Goal: Task Accomplishment & Management: Complete application form

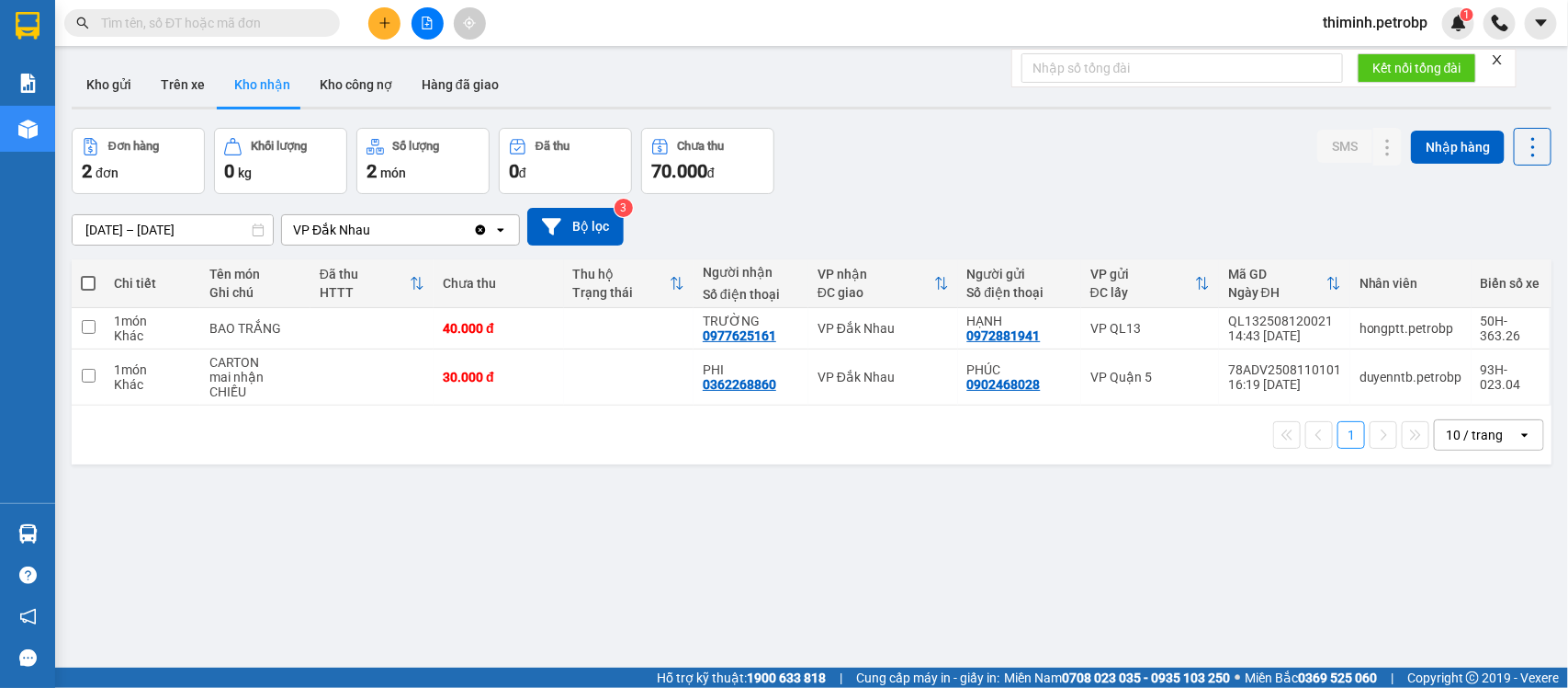
click at [389, 29] on button at bounding box center [385, 24] width 32 height 32
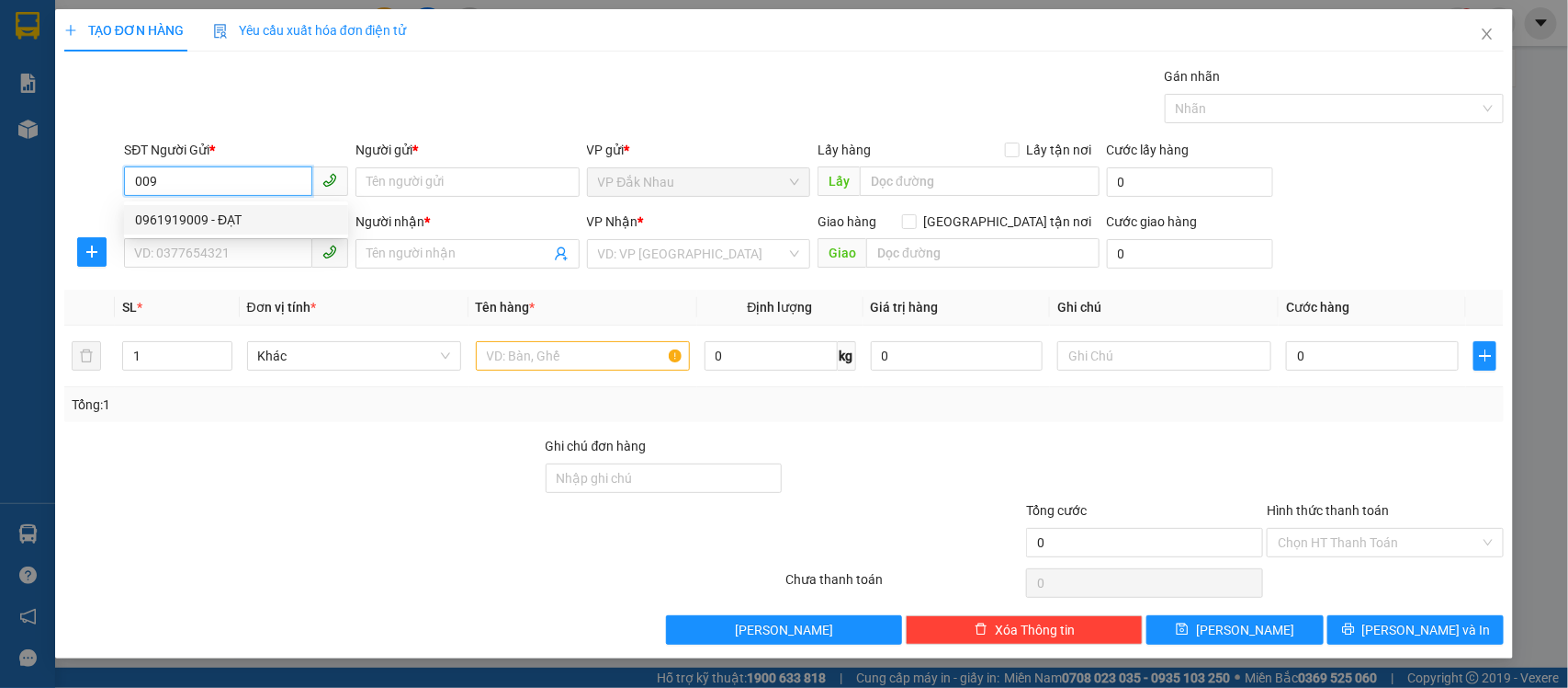
click at [249, 223] on div "0961919009 - ĐẠT" at bounding box center [236, 220] width 202 height 20
type input "0961919009"
type input "ĐẠT"
type input "0342760099"
type input "THI"
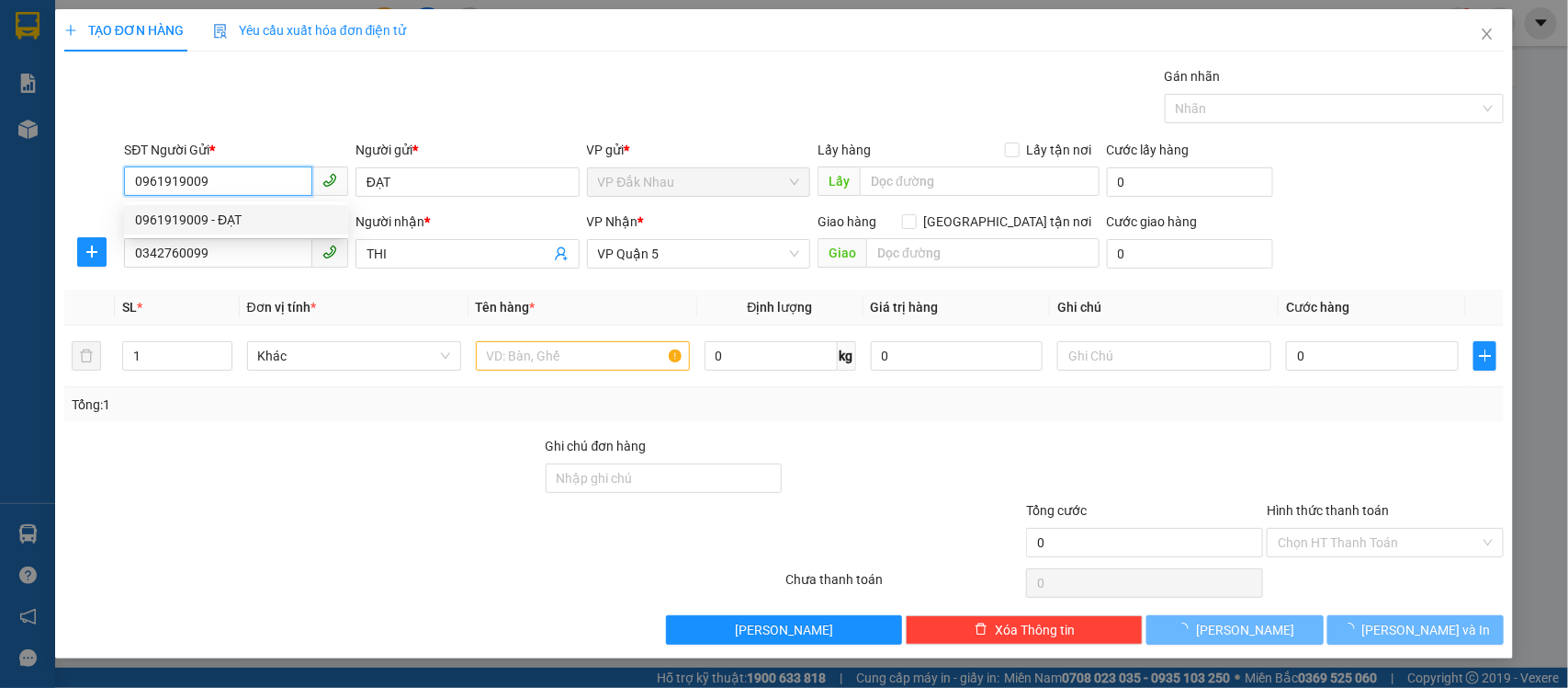
type input "40.000"
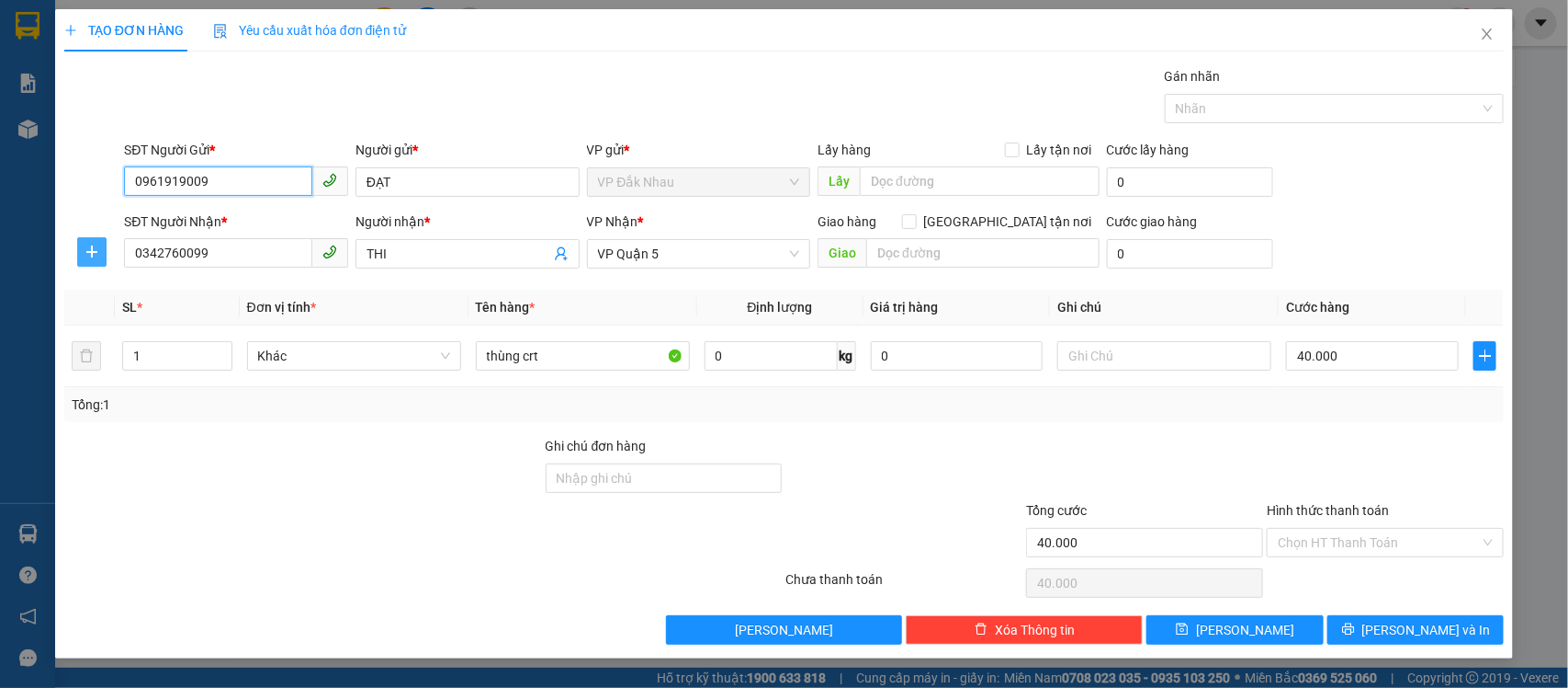
type input "0961919009"
click at [95, 258] on icon "plus" at bounding box center [92, 252] width 15 height 15
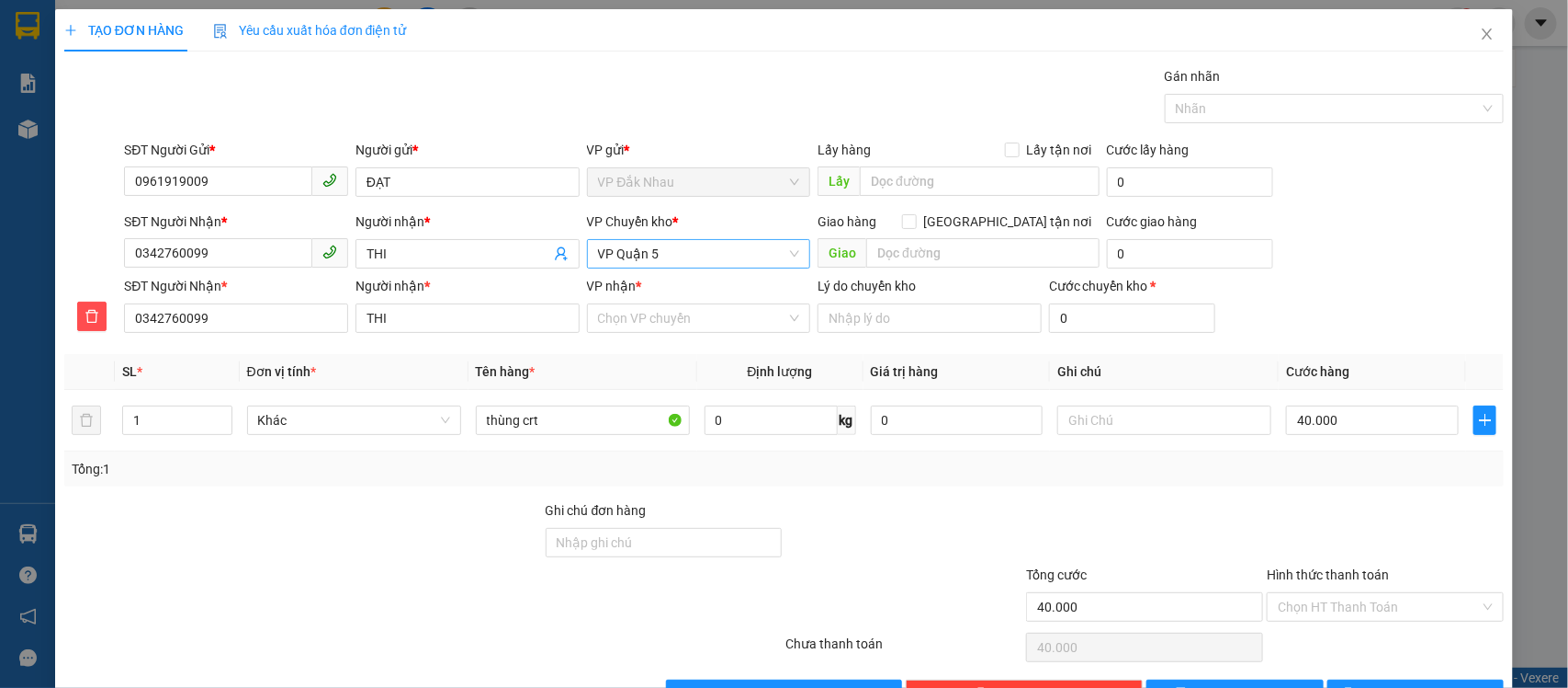
click at [666, 256] on span "VP Quận 5" at bounding box center [699, 254] width 202 height 27
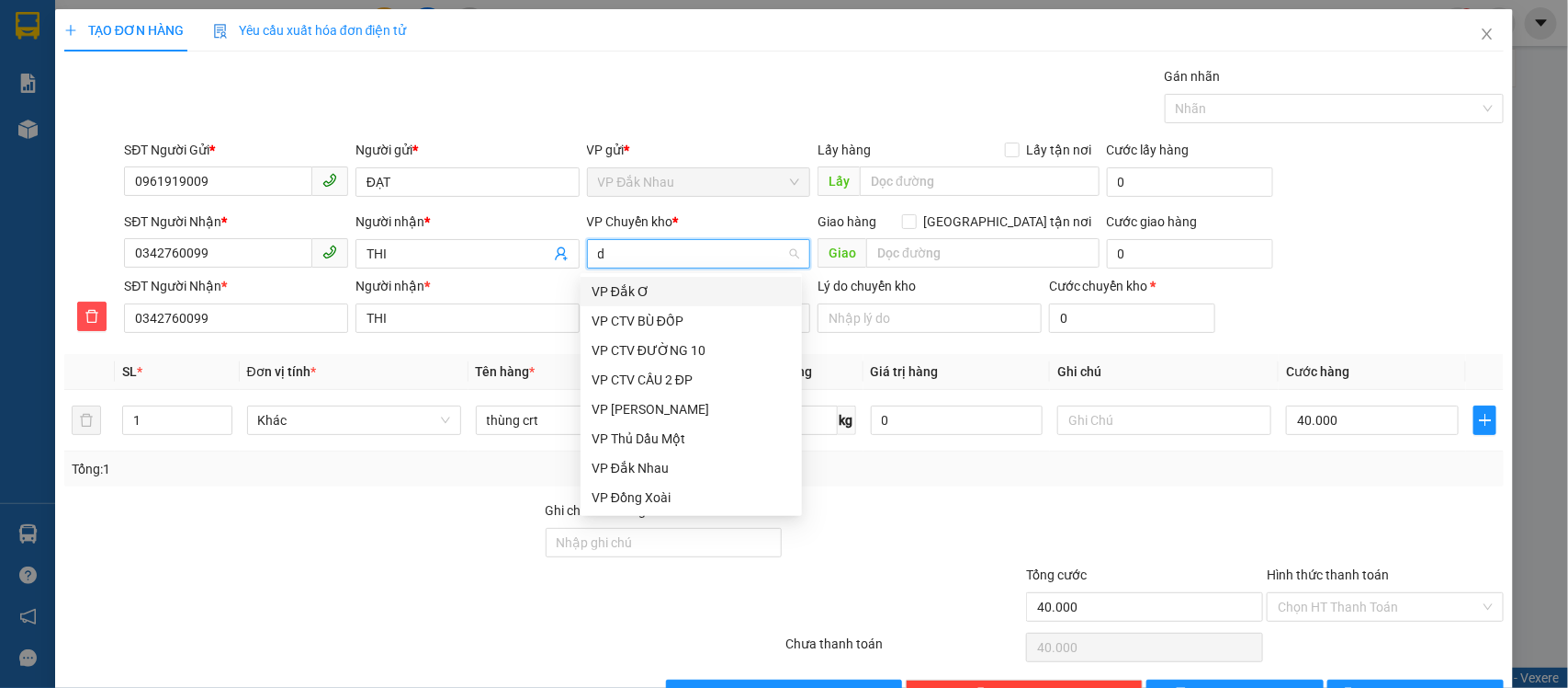
type input "đ"
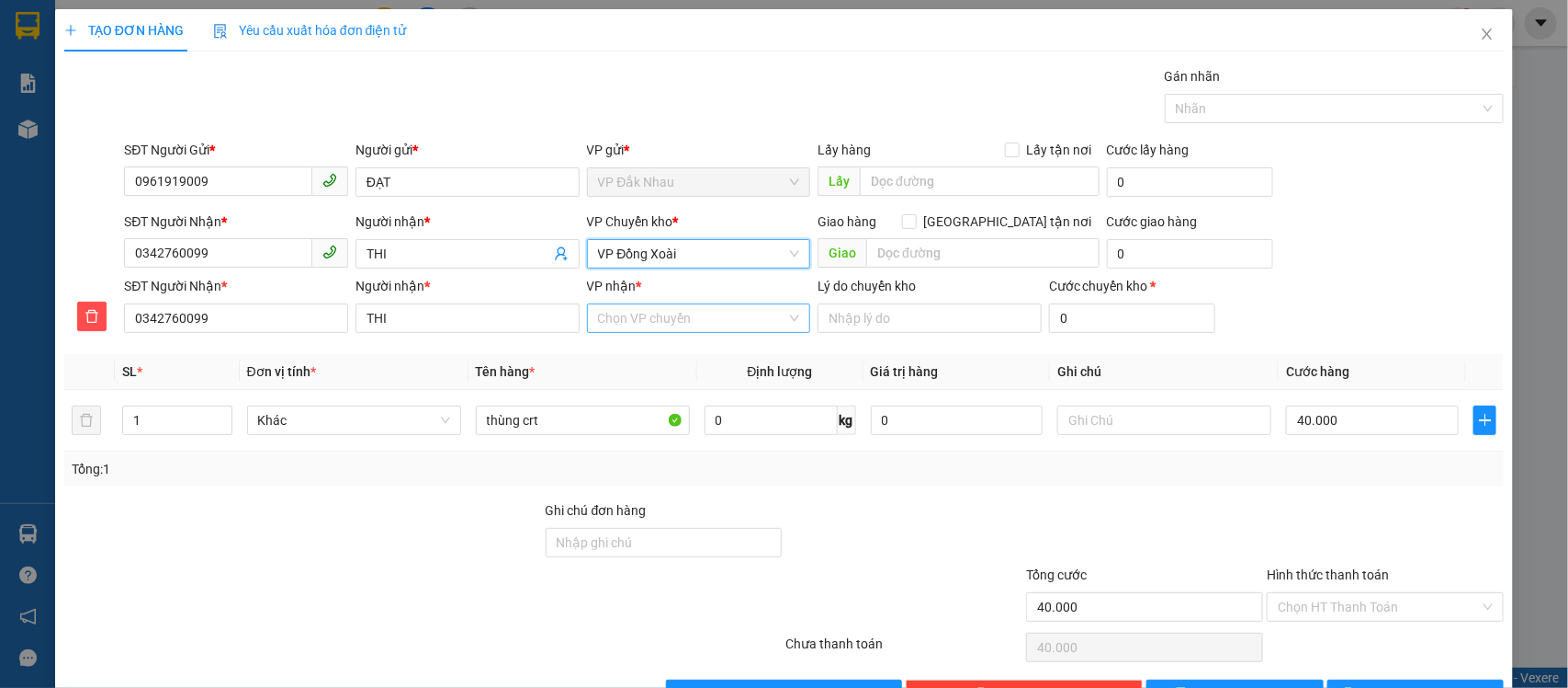
click at [627, 325] on input "VP nhận *" at bounding box center [692, 318] width 189 height 27
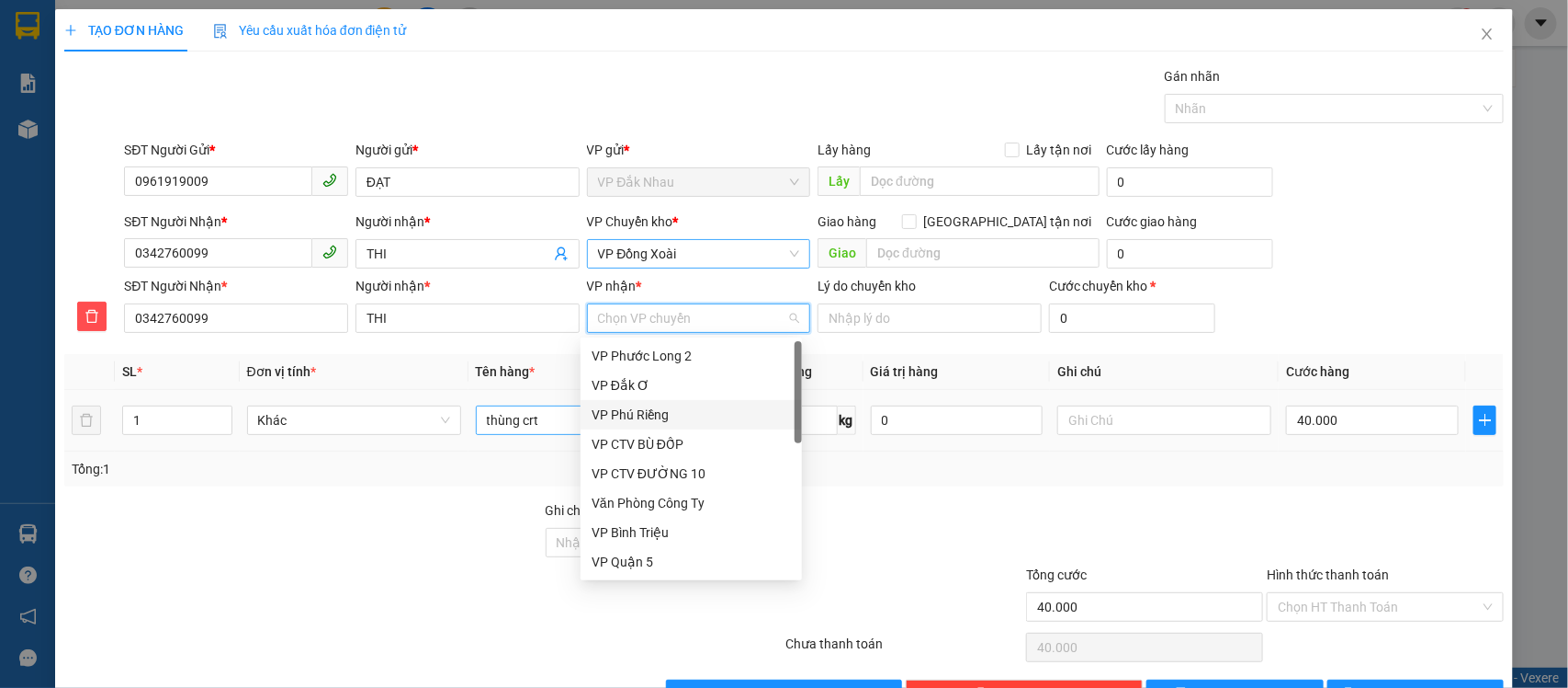
type input "5"
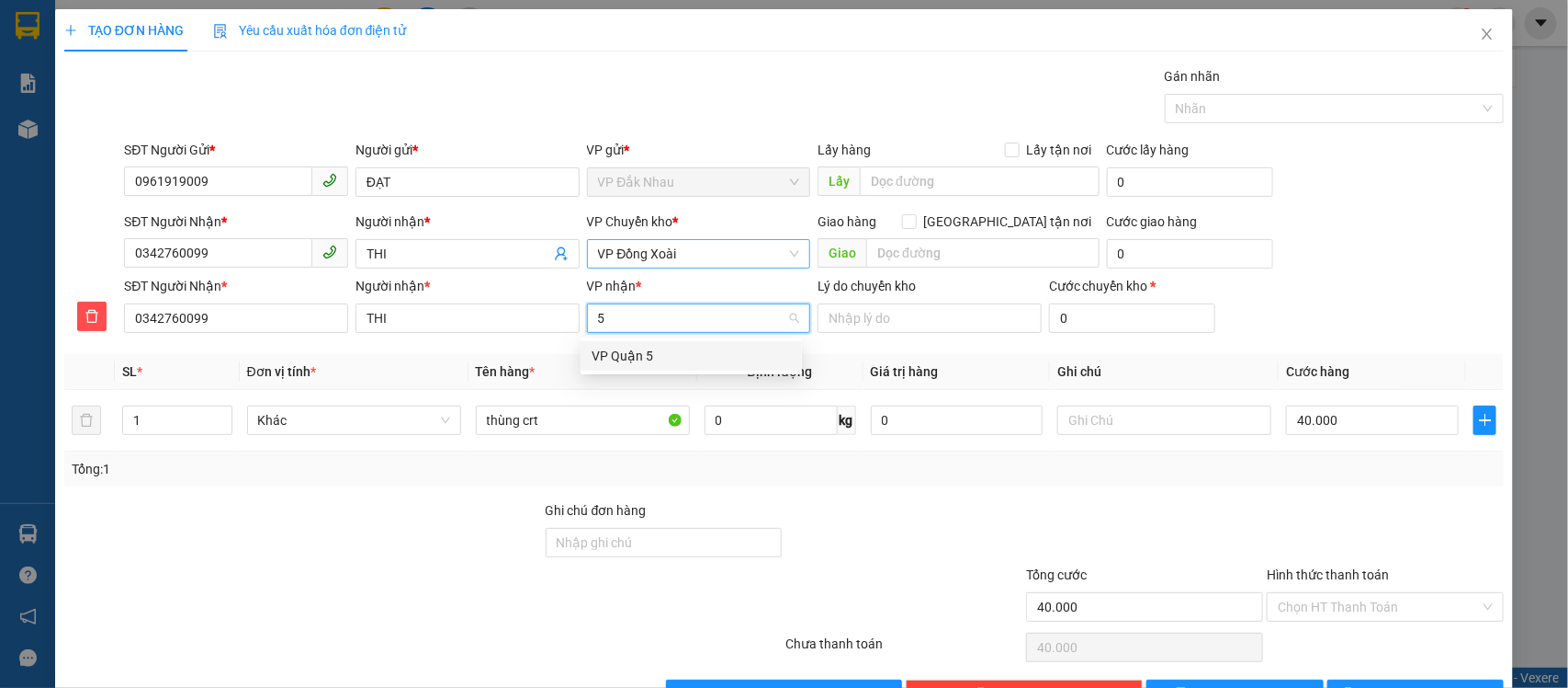
click at [626, 356] on div "VP Quận 5" at bounding box center [691, 355] width 200 height 20
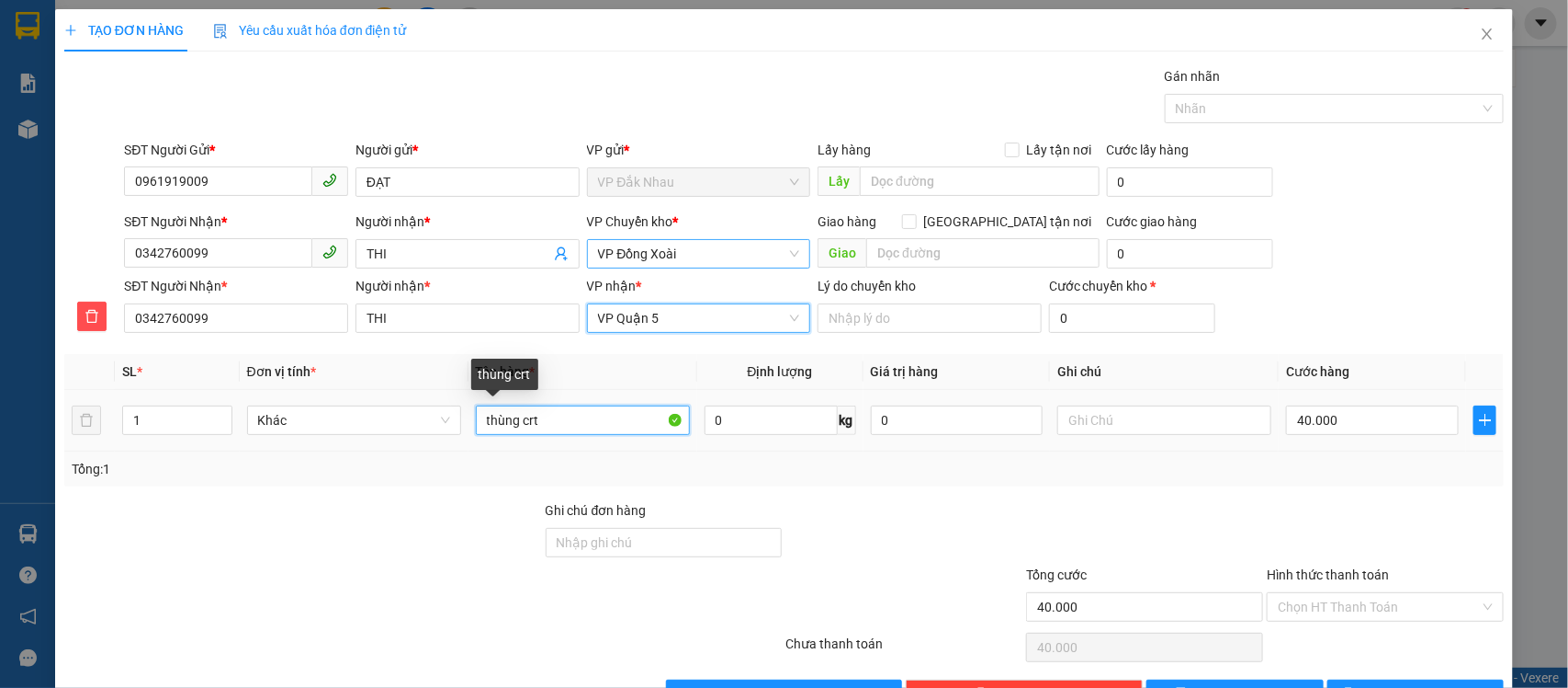
click at [552, 423] on input "thùng crt" at bounding box center [583, 419] width 214 height 29
type input "t"
type input "thùng trái cây"
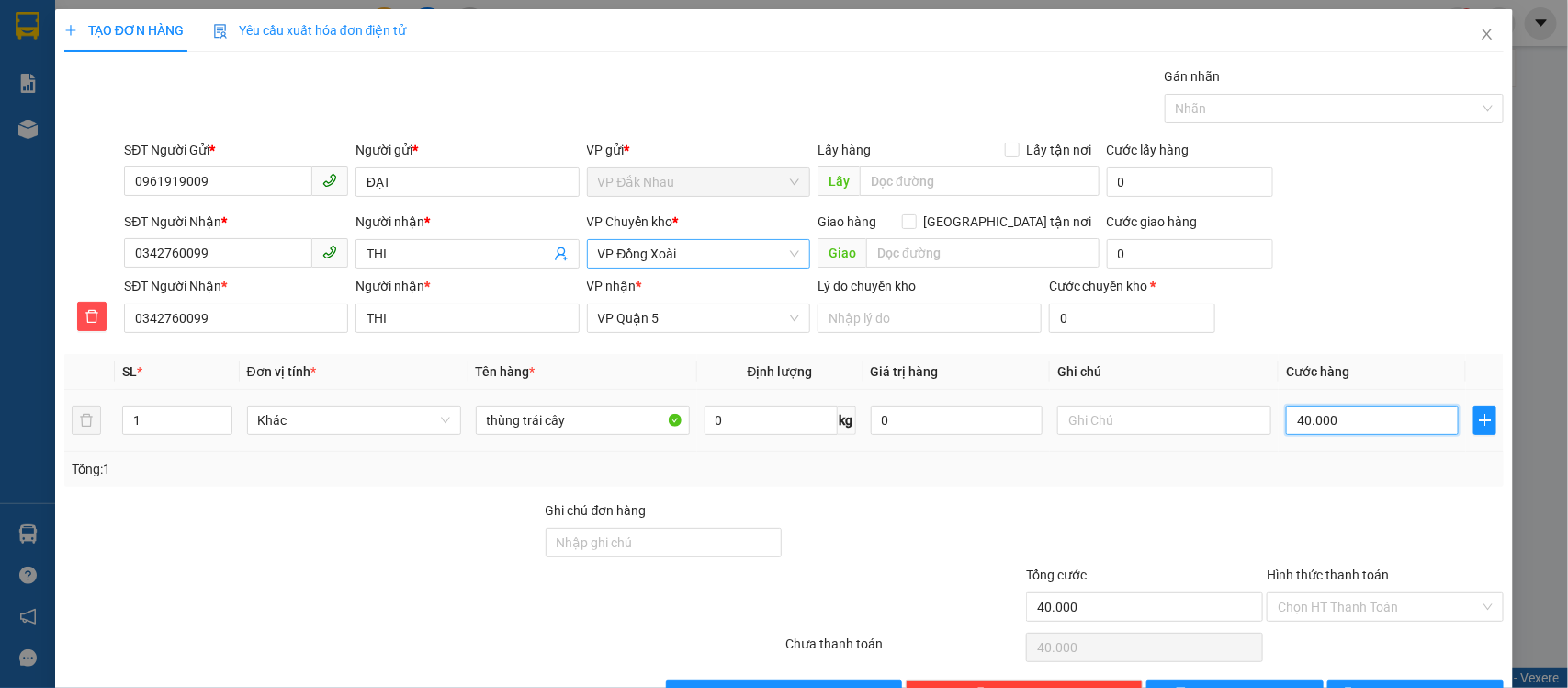
click at [1346, 432] on input "40.000" at bounding box center [1372, 419] width 173 height 29
type input "0"
type input "003"
type input "3"
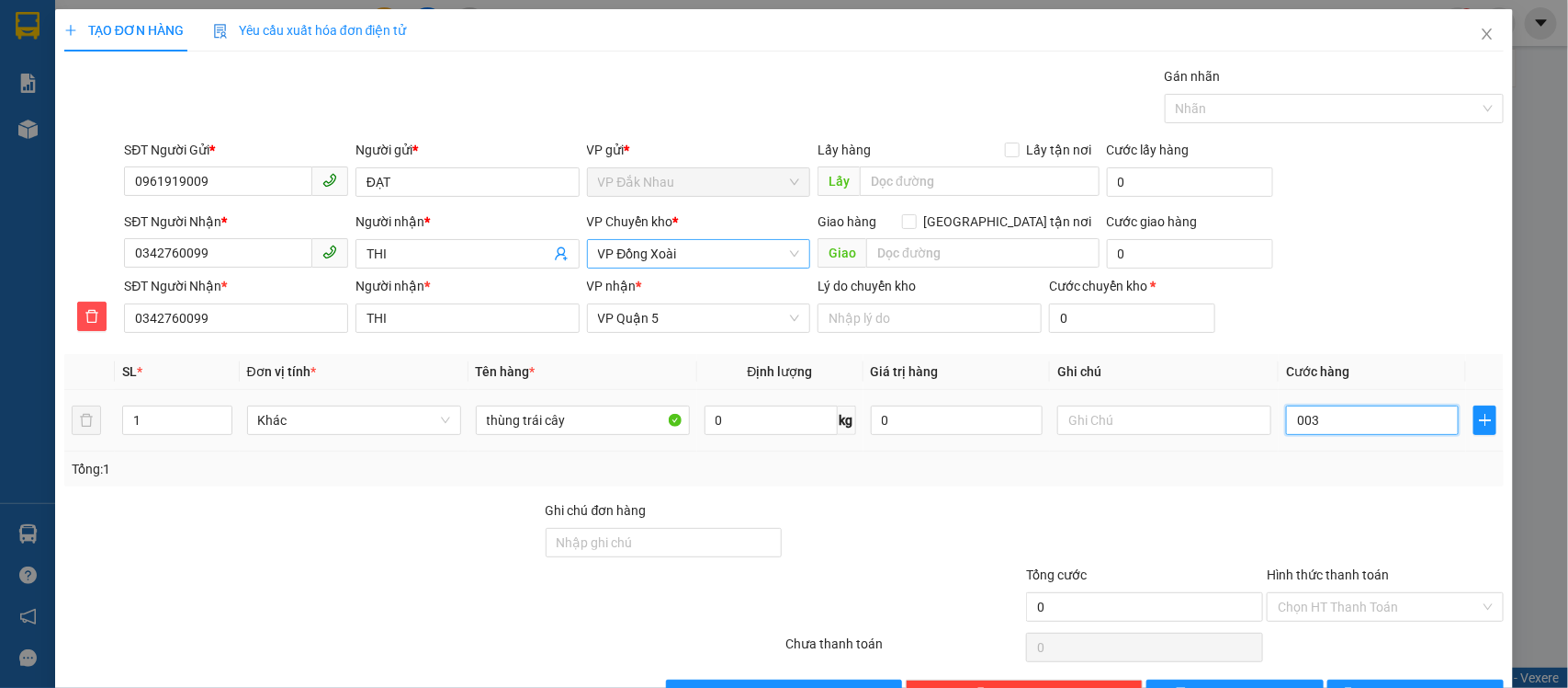
type input "3"
type input "30"
type input "0.030"
type input "30.000"
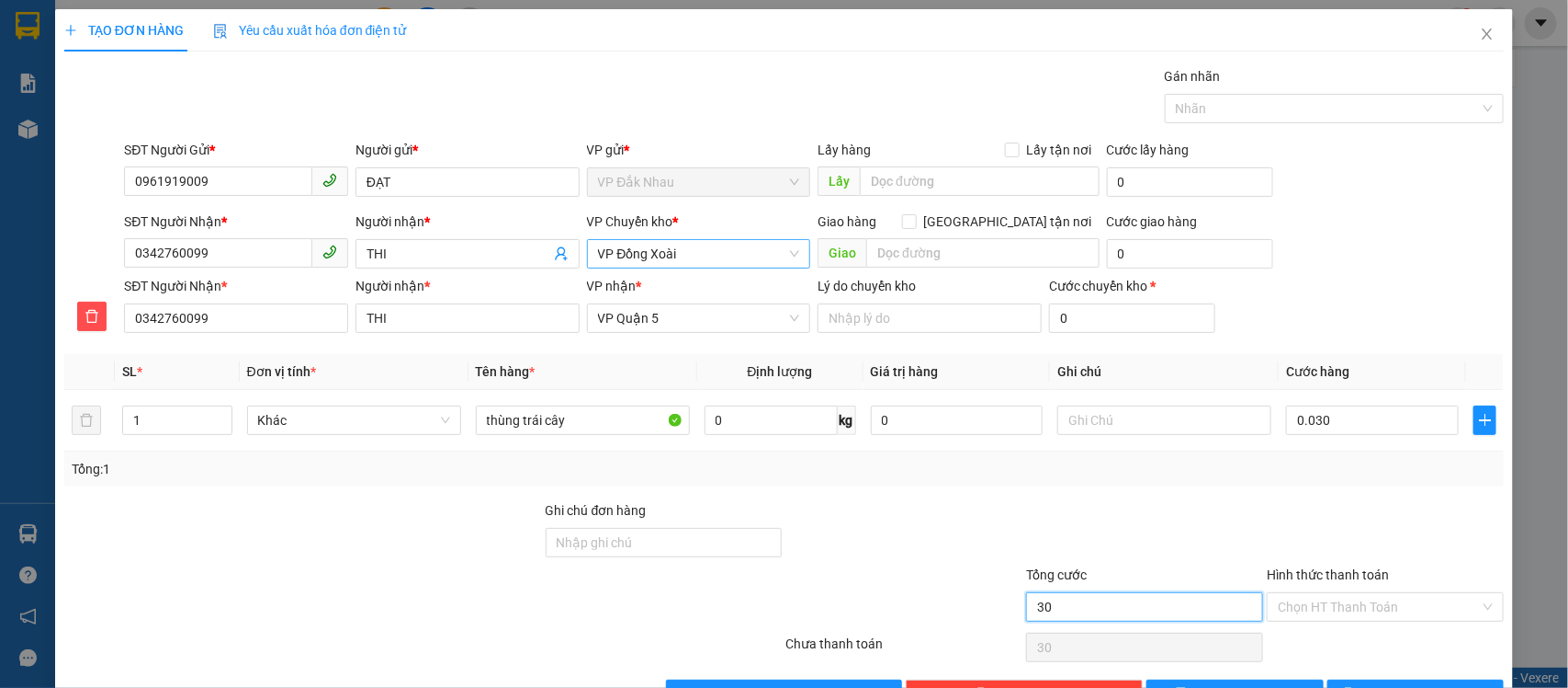
type input "30.000"
click at [1141, 607] on input "30.000" at bounding box center [1144, 607] width 237 height 29
click at [1312, 609] on input "Hình thức thanh toán" at bounding box center [1379, 607] width 202 height 27
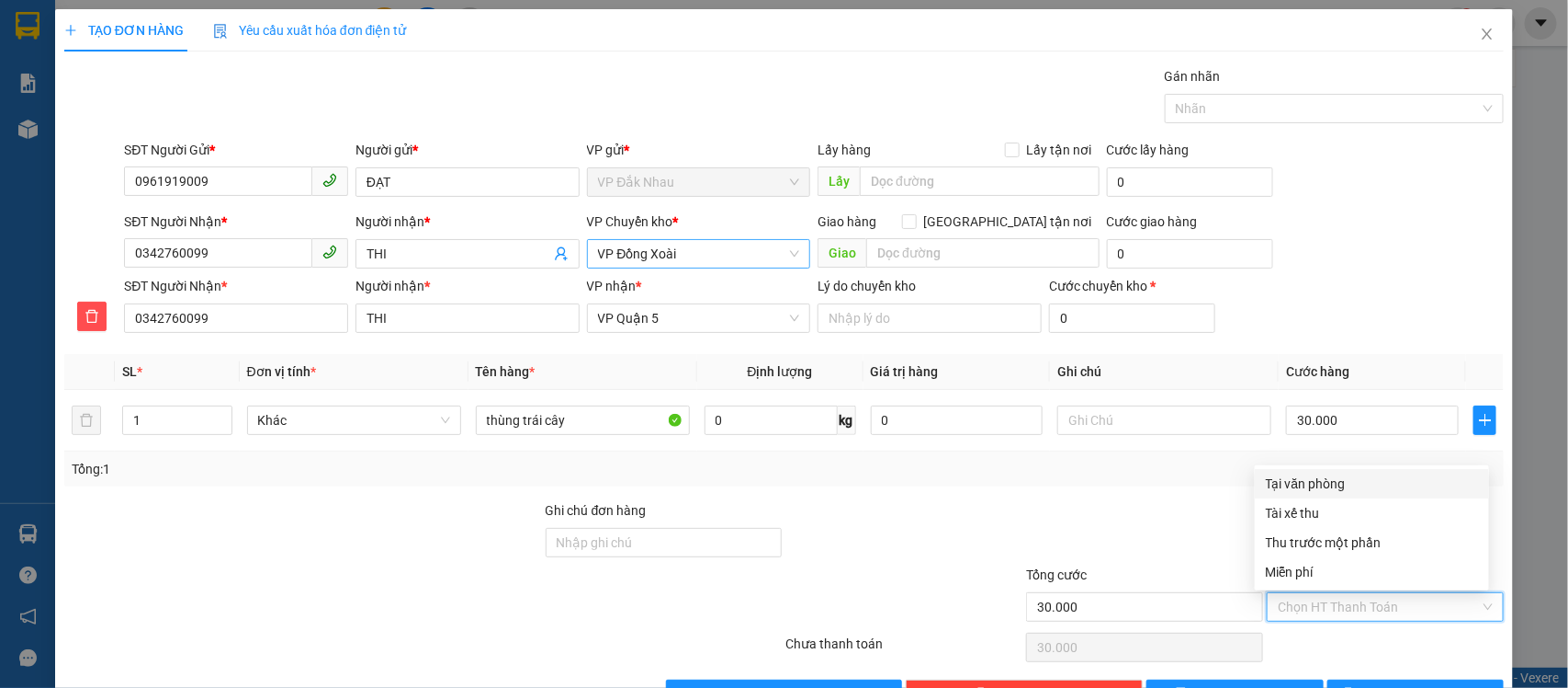
click at [1289, 485] on div "Tại văn phòng" at bounding box center [1372, 483] width 212 height 20
type input "0"
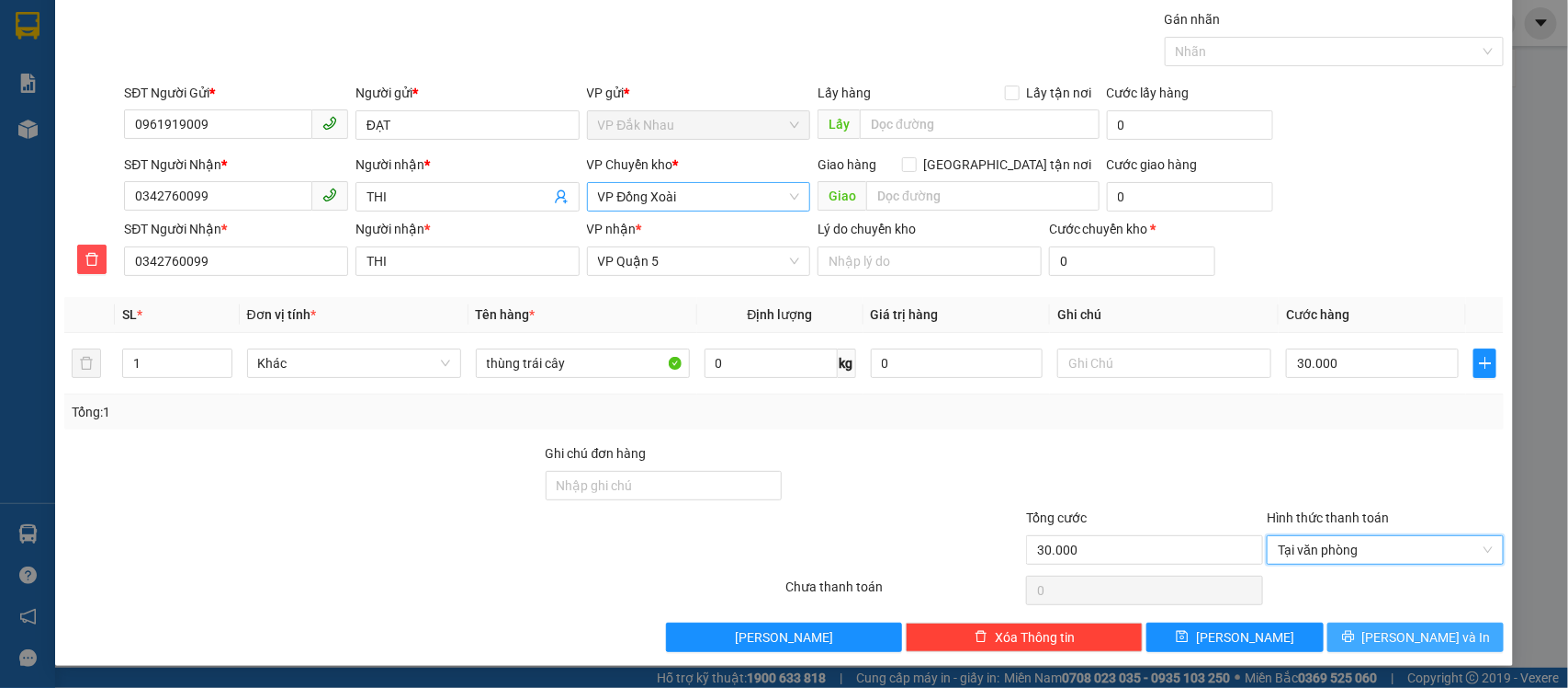
click at [1338, 644] on button "[PERSON_NAME] và In" at bounding box center [1416, 637] width 177 height 29
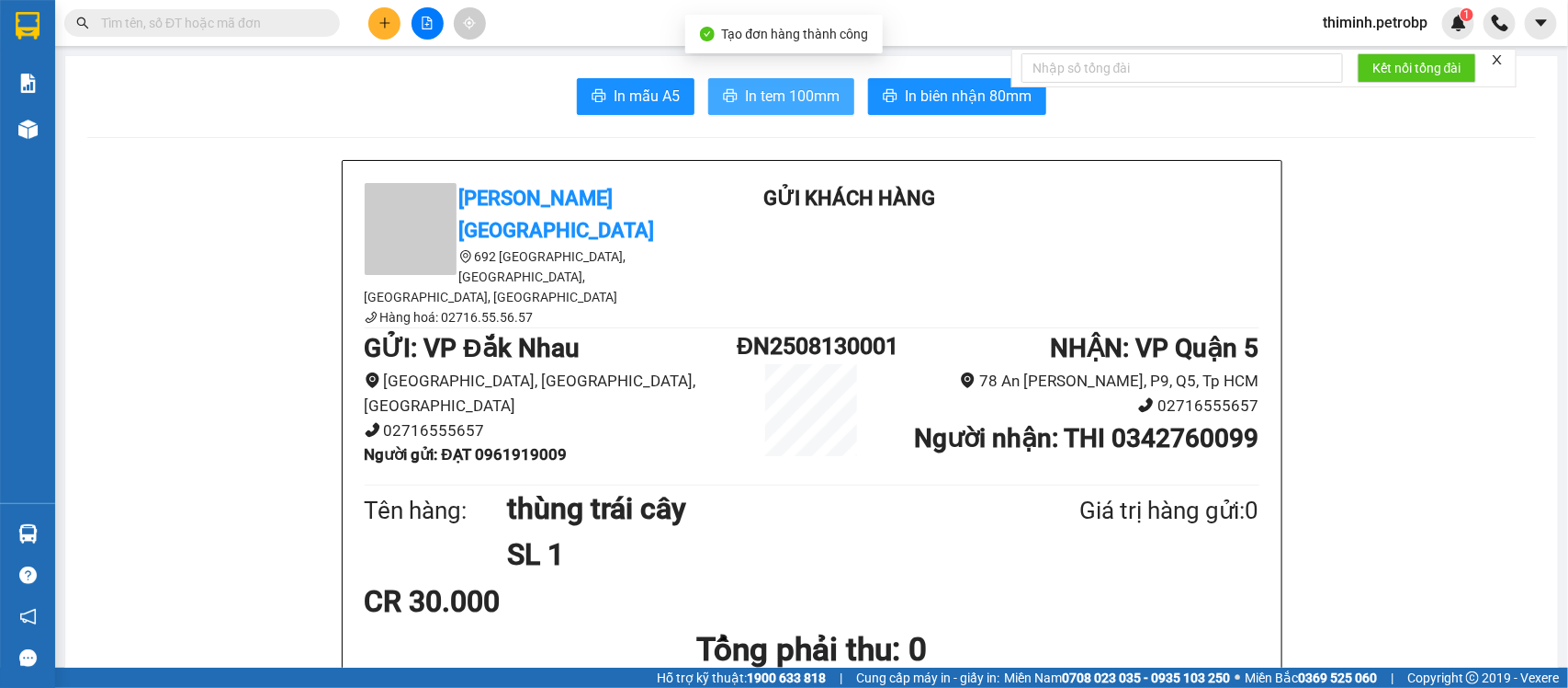
click at [770, 98] on span "In tem 100mm" at bounding box center [793, 96] width 95 height 23
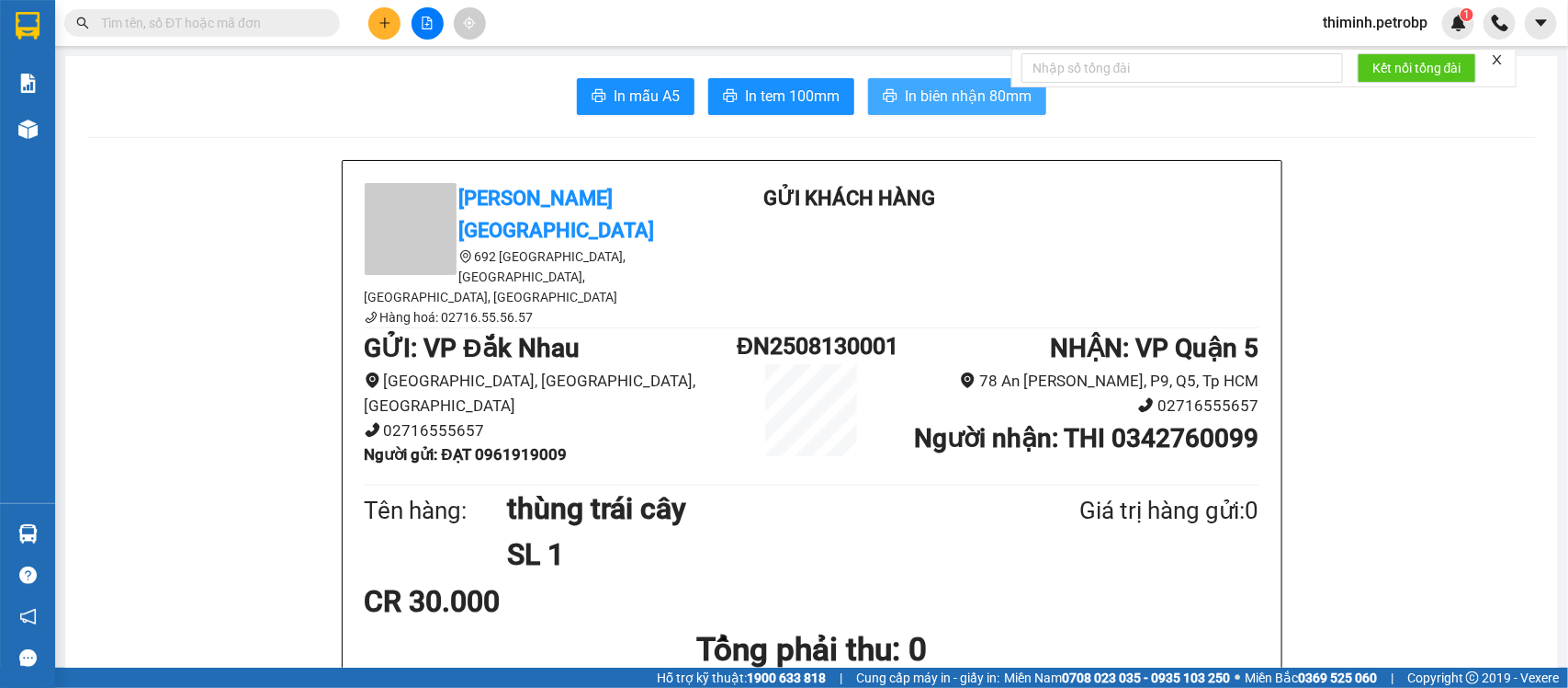
click at [935, 104] on span "In biên nhận 80mm" at bounding box center [968, 96] width 127 height 23
